Goal: Task Accomplishment & Management: Manage account settings

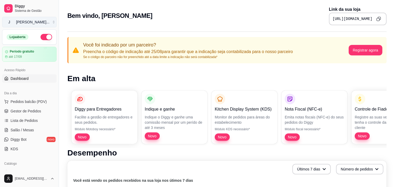
click at [20, 20] on div "[PERSON_NAME] ..." at bounding box center [32, 21] width 33 height 5
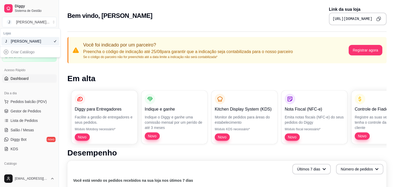
click at [25, 39] on div "[PERSON_NAME]" at bounding box center [23, 41] width 24 height 5
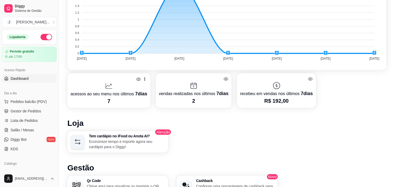
scroll to position [195, 0]
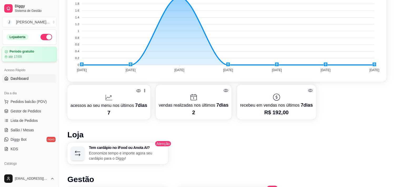
click at [32, 55] on div "até 17/09" at bounding box center [29, 57] width 49 height 4
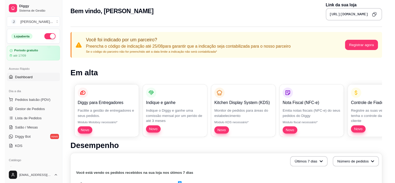
scroll to position [0, 0]
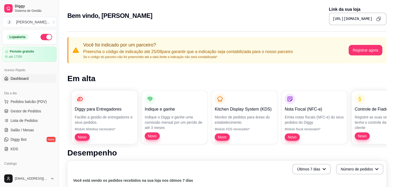
click at [212, 17] on div "Bem vindo, [PERSON_NAME] Link da sua loja [URL][DOMAIN_NAME]" at bounding box center [226, 15] width 319 height 19
click at [355, 54] on button "Registrar agora" at bounding box center [365, 50] width 33 height 10
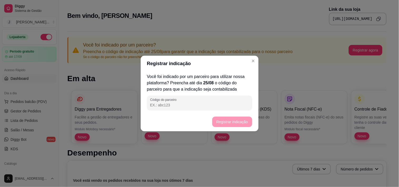
click at [198, 103] on input "Código do parceiro" at bounding box center [199, 105] width 99 height 5
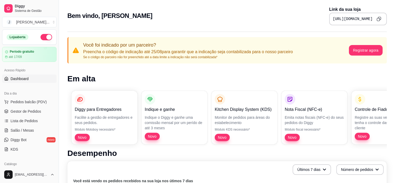
scroll to position [29, 0]
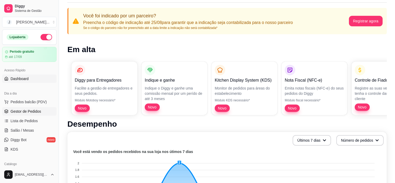
click at [43, 111] on link "Gestor de Pedidos" at bounding box center [29, 111] width 54 height 8
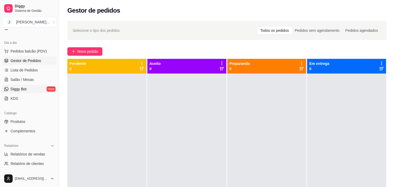
scroll to position [58, 0]
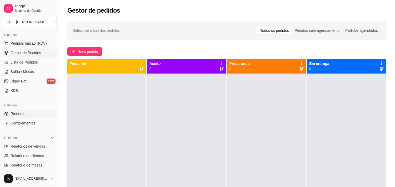
click at [22, 112] on span "Produtos" at bounding box center [18, 113] width 15 height 5
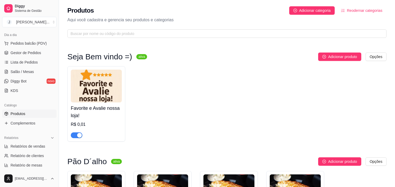
click at [74, 135] on span "button" at bounding box center [77, 136] width 12 height 6
click at [355, 54] on html "Diggy Sistema de Gestão J JOHN'S ... Loja aberta Período gratuito até 17/09 Ace…" at bounding box center [197, 93] width 395 height 187
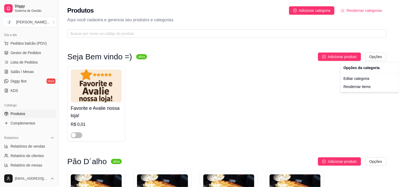
click at [234, 74] on html "Diggy Sistema de Gestão J JOHN'S ... Loja aberta Período gratuito até 17/09 Ace…" at bounding box center [199, 93] width 399 height 187
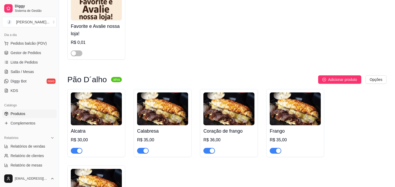
scroll to position [88, 0]
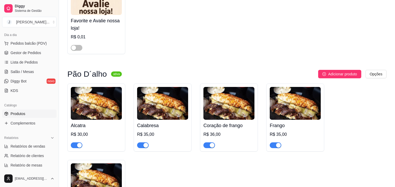
click at [80, 135] on div "R$ 30,00" at bounding box center [96, 134] width 51 height 6
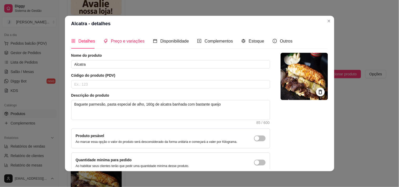
click at [126, 41] on span "Preço e variações" at bounding box center [128, 41] width 34 height 4
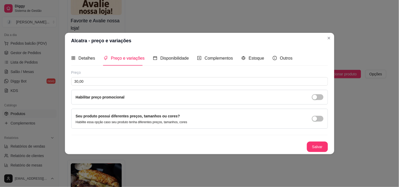
drag, startPoint x: 140, startPoint y: 38, endPoint x: 264, endPoint y: 38, distance: 124.1
click at [266, 36] on header "Alcatra - preço e variações" at bounding box center [199, 41] width 269 height 16
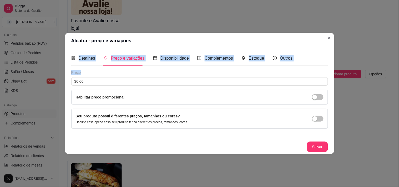
drag, startPoint x: 197, startPoint y: 35, endPoint x: 382, endPoint y: 72, distance: 188.2
click at [355, 72] on div "Alcatra - preço e variações Detalhes Preço e variações Disponibilidade Compleme…" at bounding box center [199, 93] width 399 height 187
click at [302, 40] on header "Alcatra - preço e variações" at bounding box center [199, 41] width 269 height 16
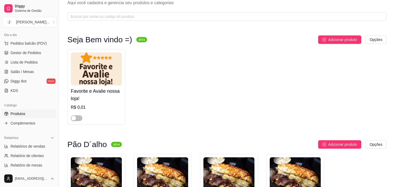
scroll to position [0, 0]
